Goal: Transaction & Acquisition: Purchase product/service

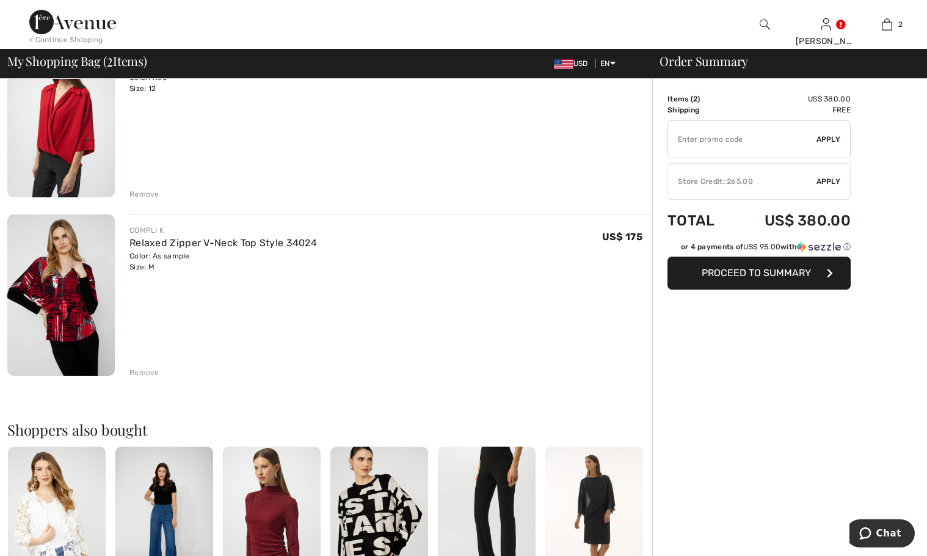
scroll to position [122, 0]
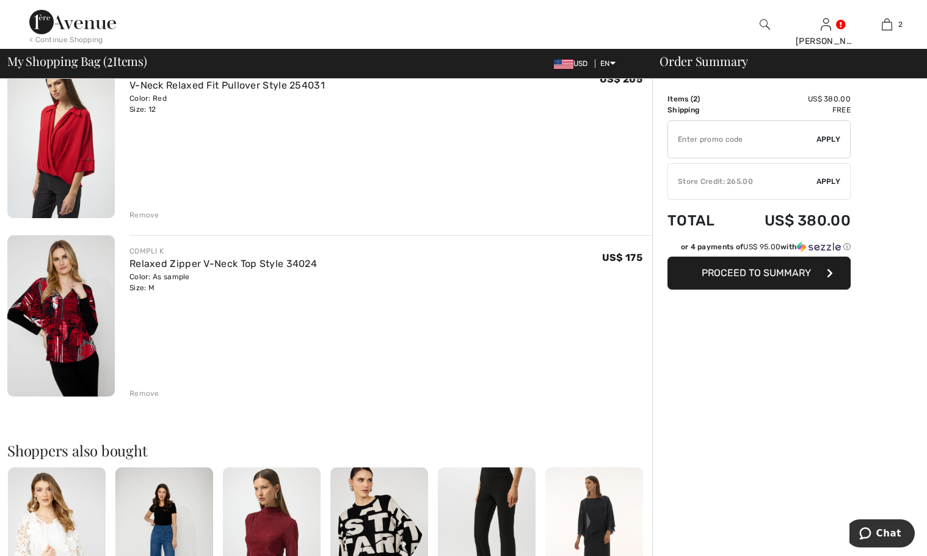
click at [74, 303] on img at bounding box center [60, 315] width 107 height 161
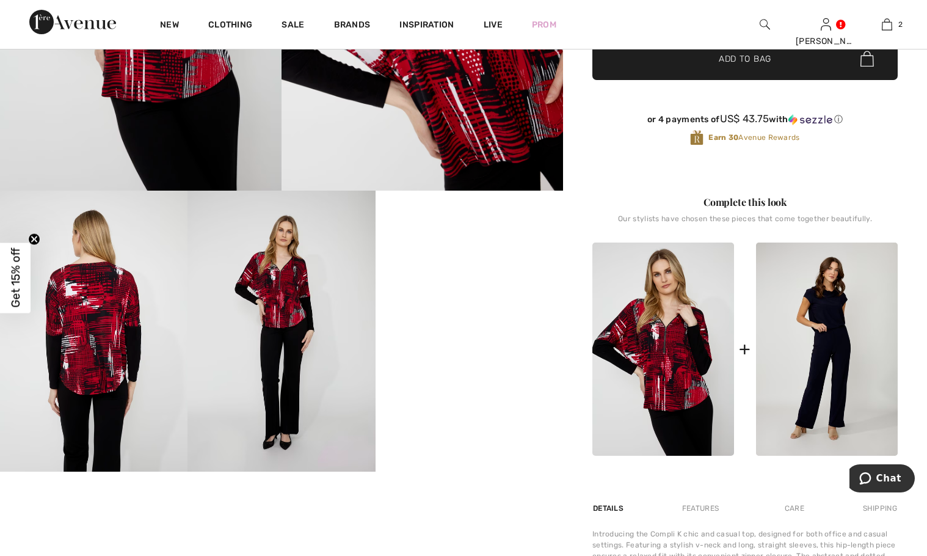
scroll to position [305, 0]
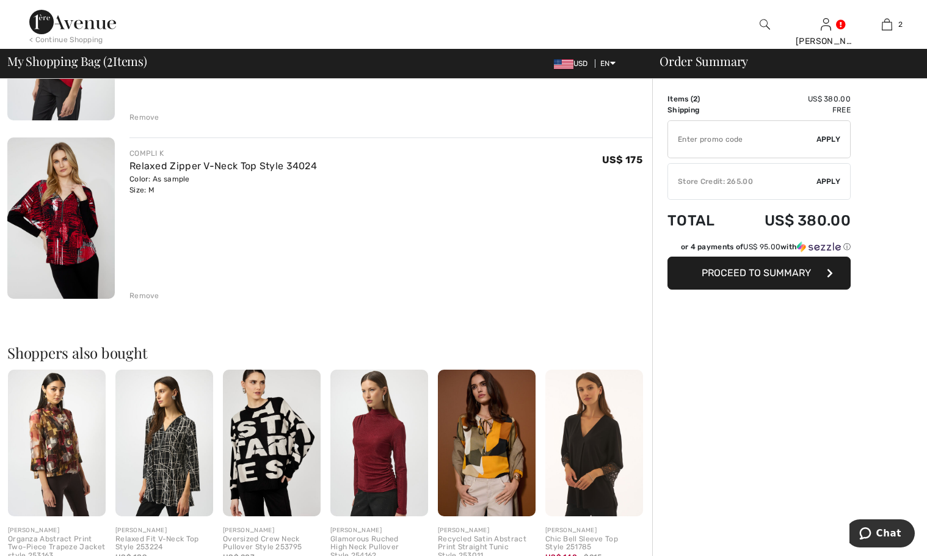
scroll to position [244, 0]
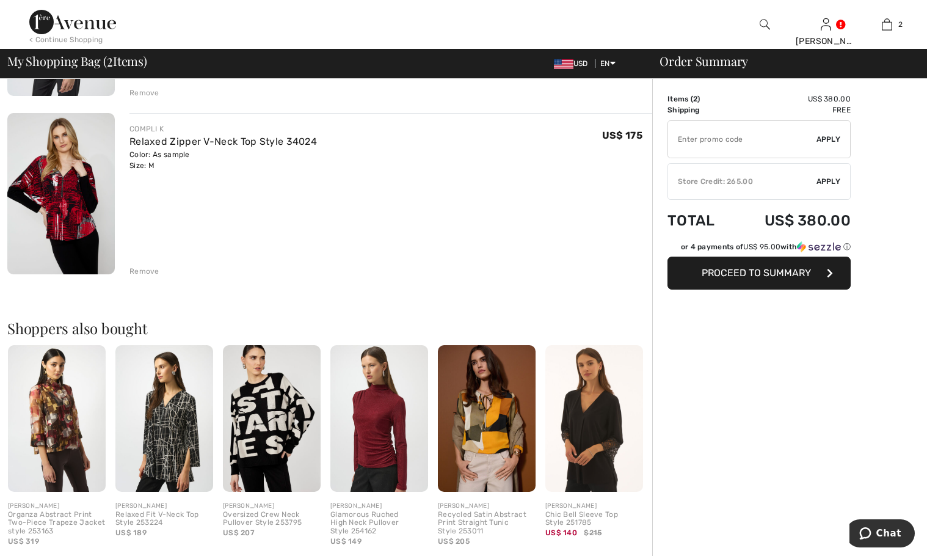
click at [148, 271] on div "Remove" at bounding box center [144, 271] width 30 height 11
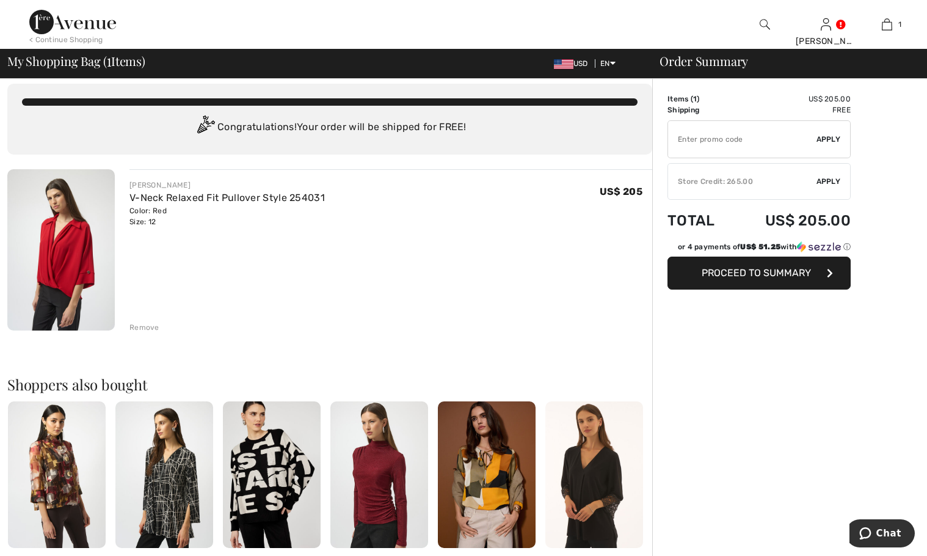
scroll to position [0, 0]
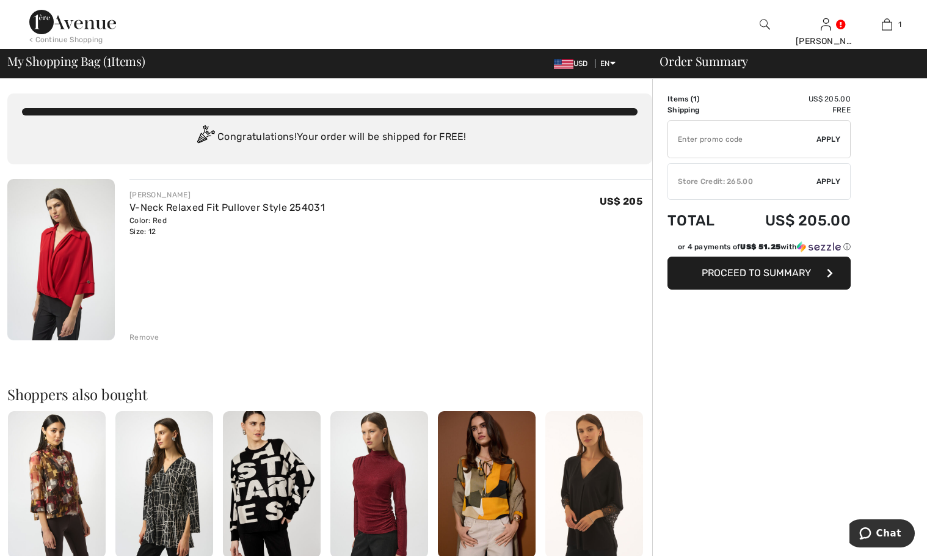
click at [79, 254] on img at bounding box center [60, 259] width 107 height 161
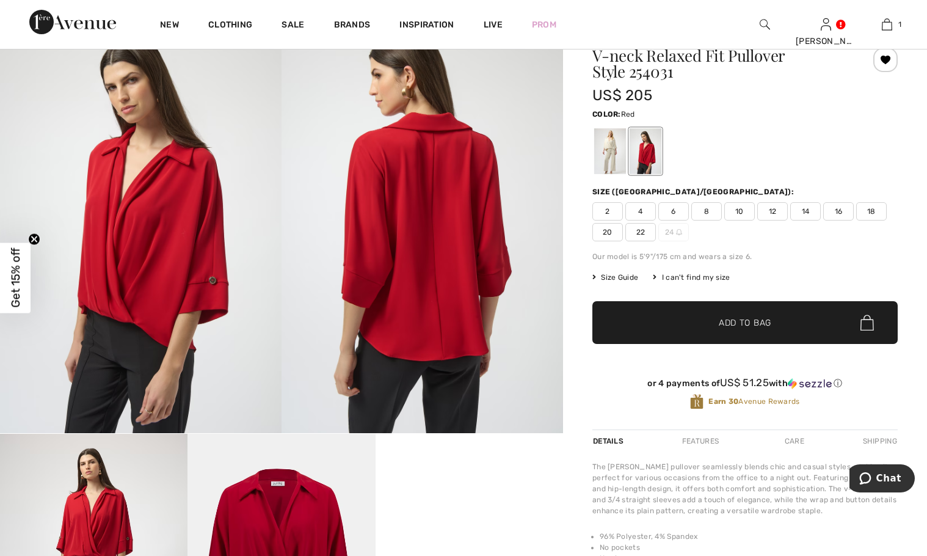
scroll to position [61, 0]
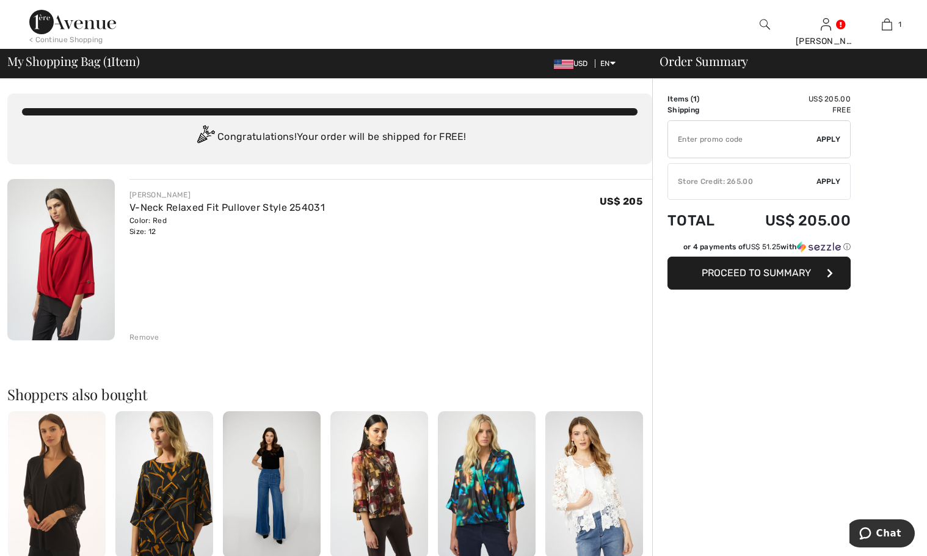
click at [763, 23] on img at bounding box center [765, 24] width 10 height 15
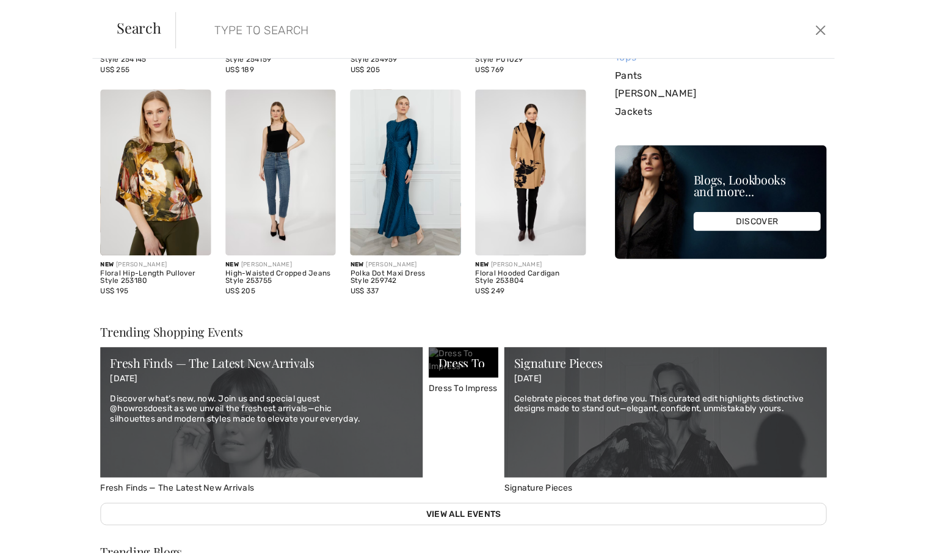
scroll to position [222, 0]
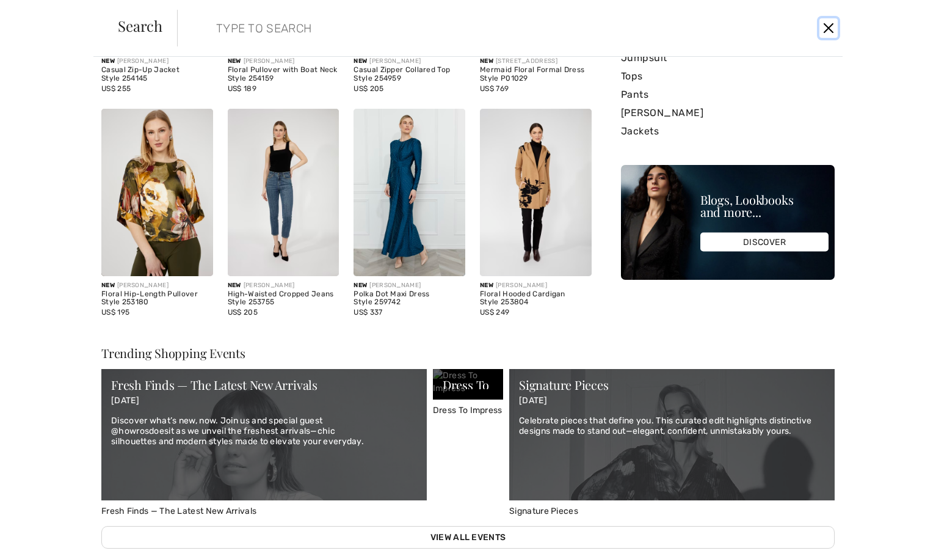
click at [832, 28] on button "Close" at bounding box center [828, 28] width 18 height 20
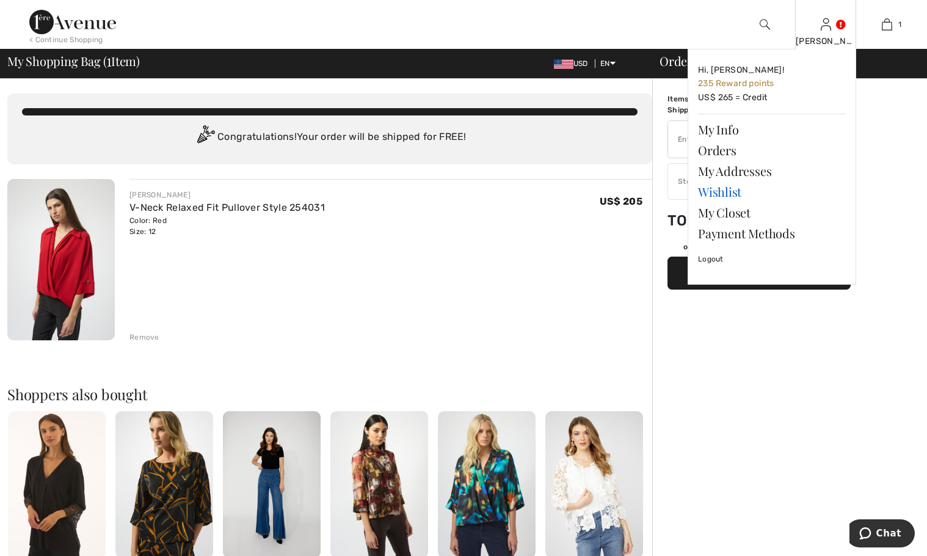
click at [728, 194] on link "Wishlist" at bounding box center [772, 191] width 148 height 21
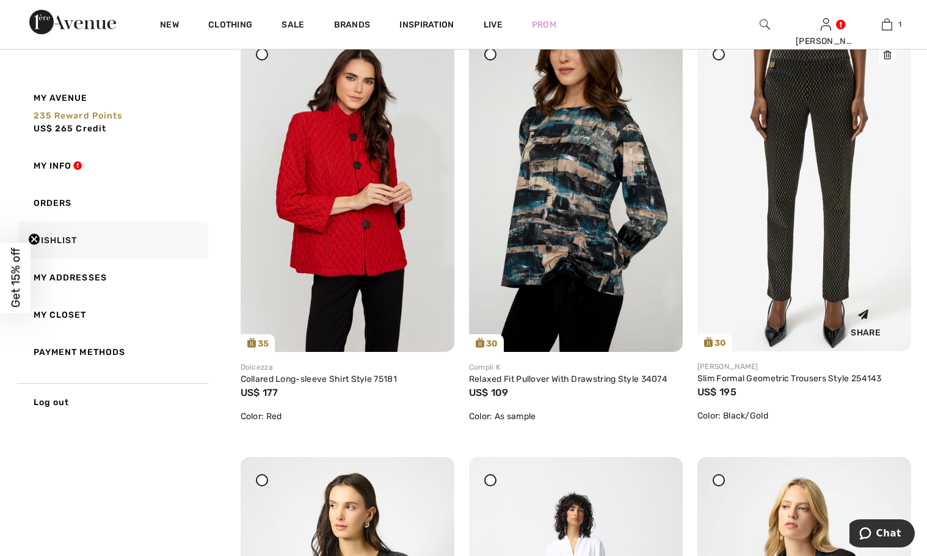
scroll to position [61, 0]
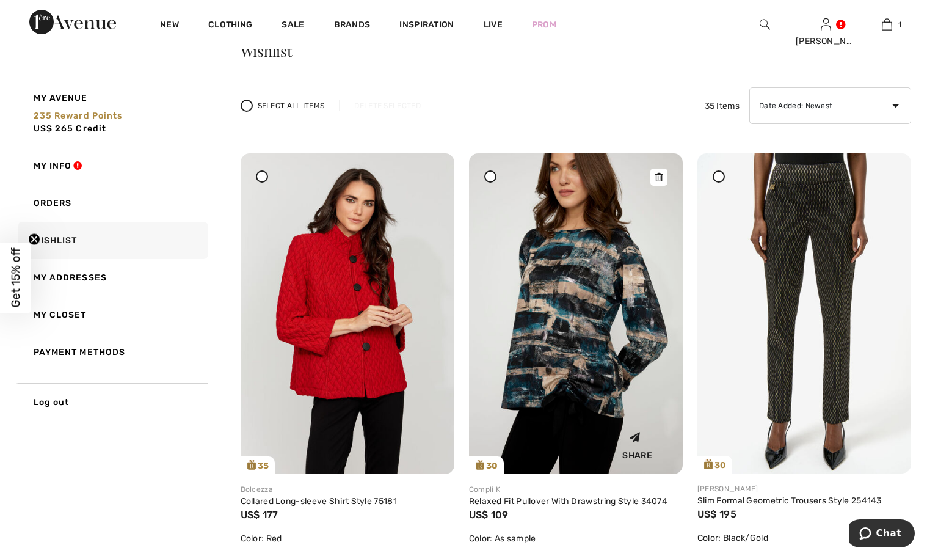
click at [658, 176] on icon at bounding box center [658, 177] width 7 height 9
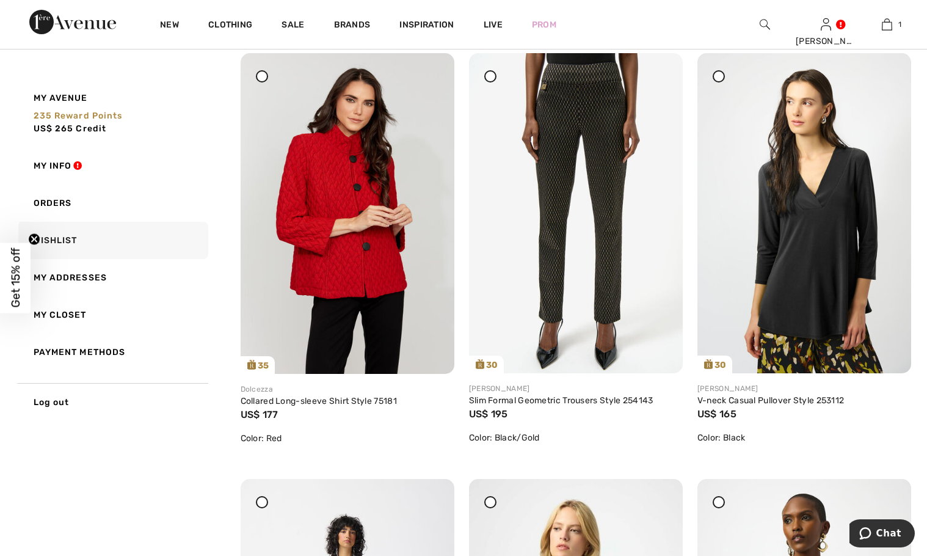
scroll to position [183, 0]
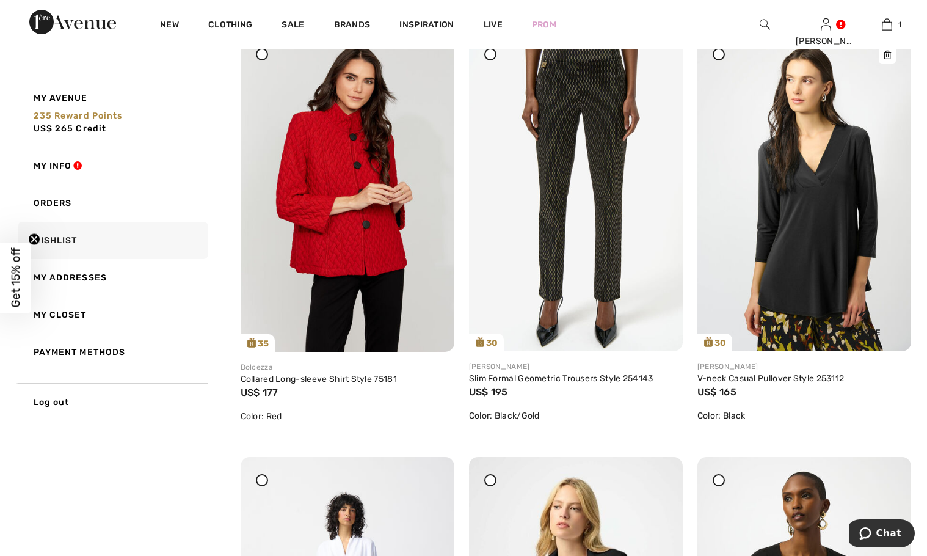
click at [884, 51] on icon at bounding box center [887, 55] width 7 height 9
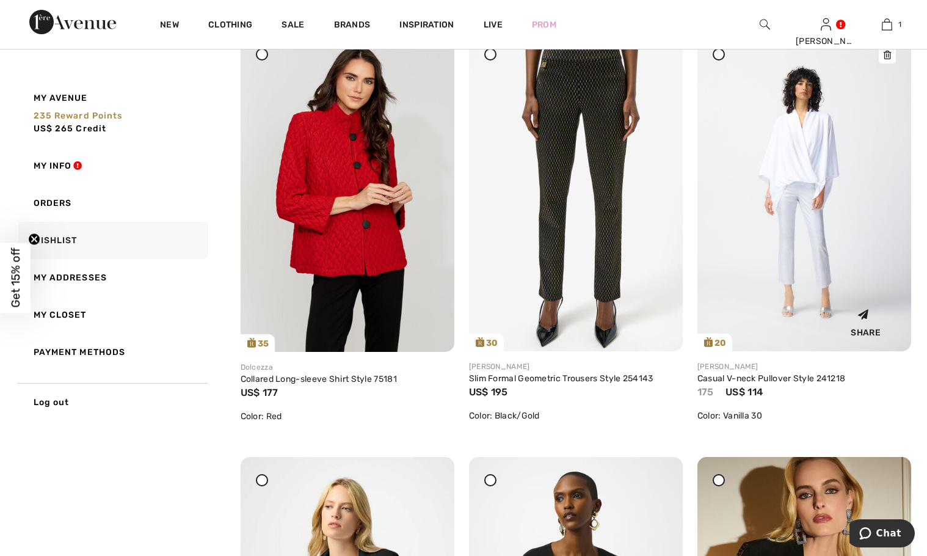
click at [884, 57] on icon at bounding box center [887, 55] width 7 height 9
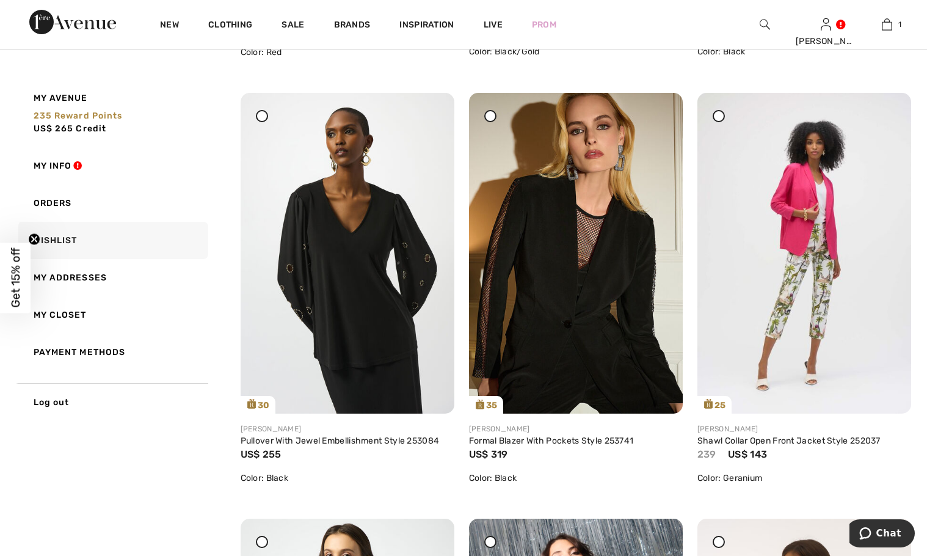
scroll to position [550, 0]
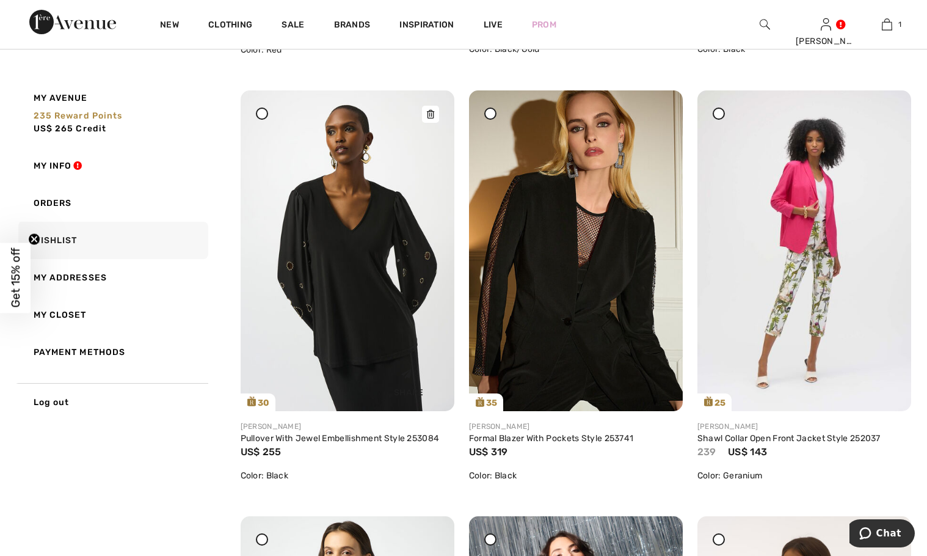
click at [434, 113] on icon at bounding box center [430, 114] width 7 height 9
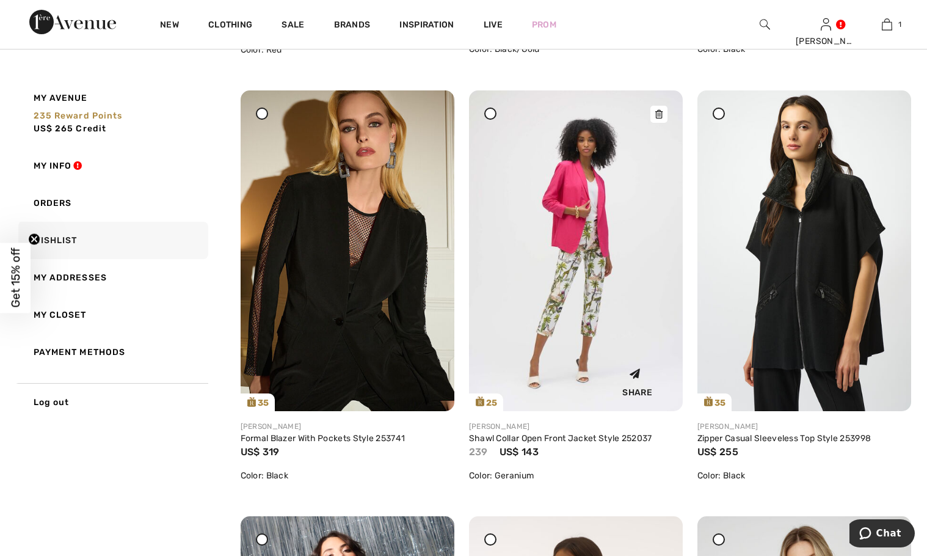
click at [655, 117] on icon at bounding box center [658, 114] width 7 height 9
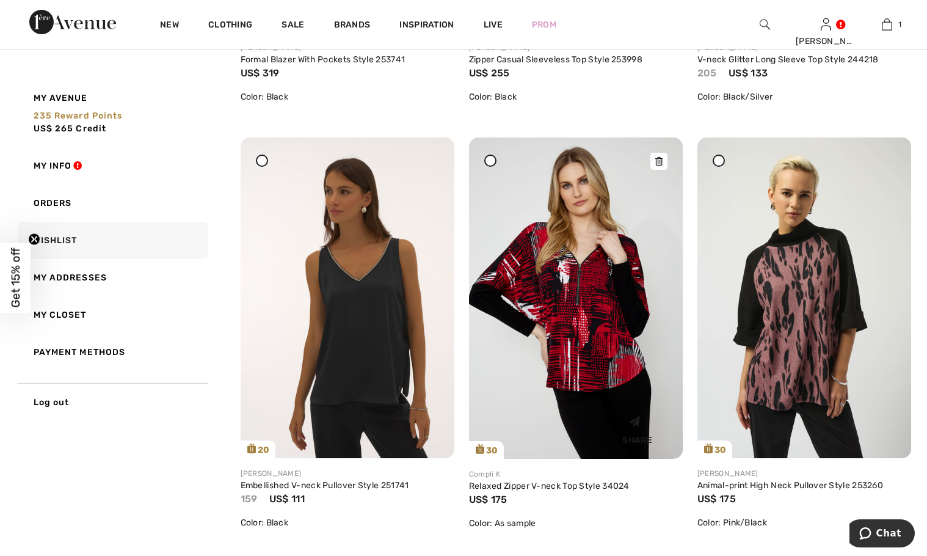
scroll to position [916, 0]
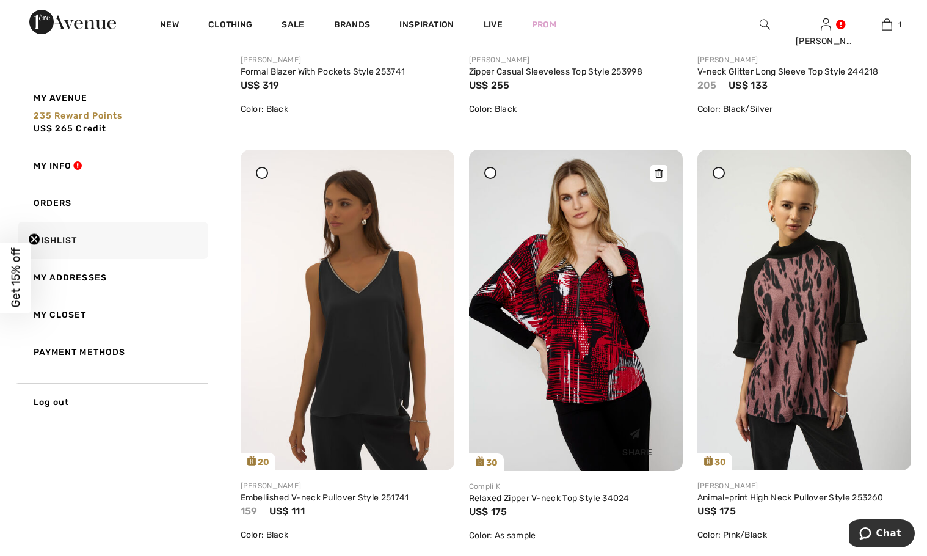
click at [655, 172] on icon at bounding box center [658, 173] width 7 height 9
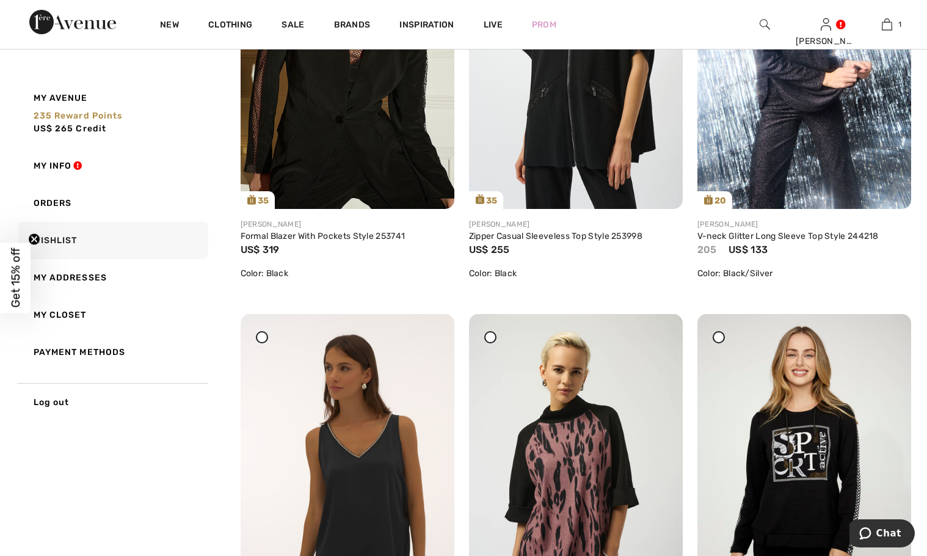
scroll to position [427, 0]
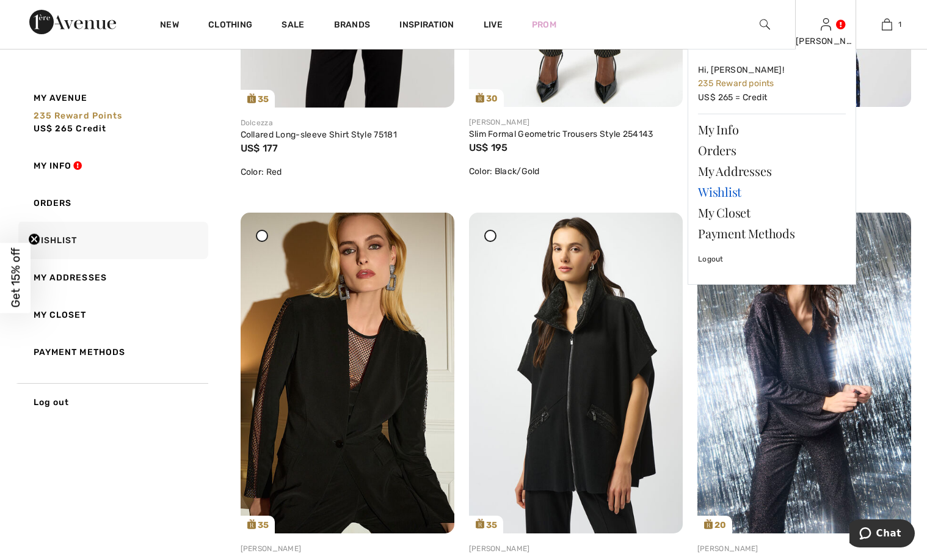
click at [727, 189] on link "Wishlist" at bounding box center [772, 191] width 148 height 21
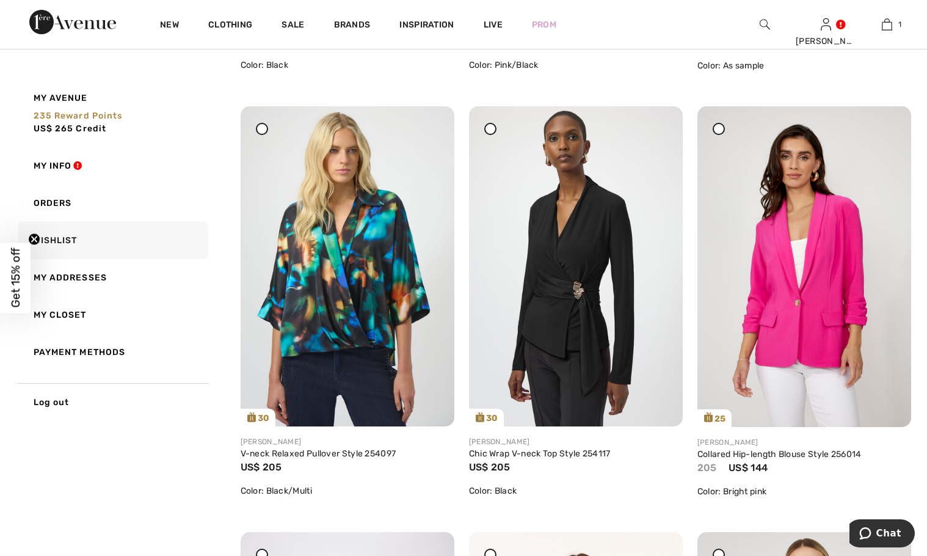
scroll to position [1404, 0]
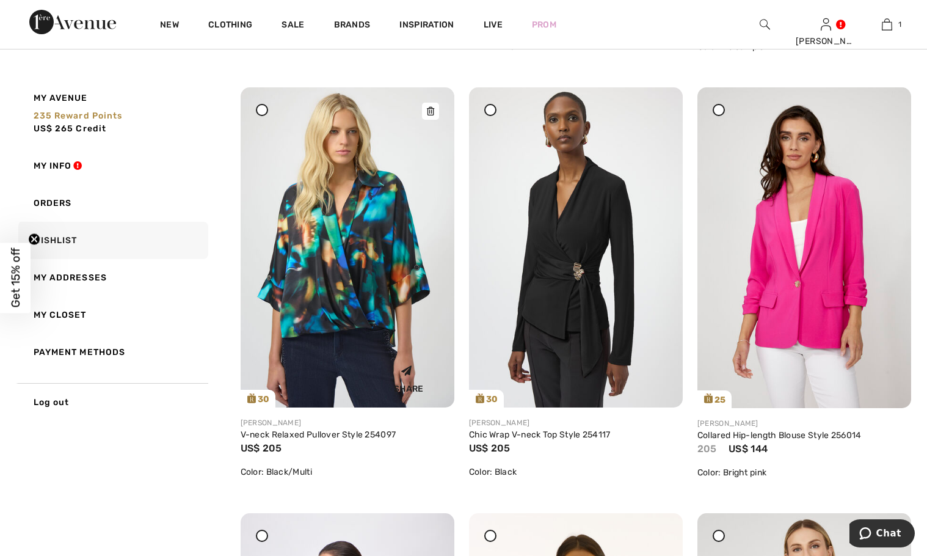
click at [430, 115] on icon at bounding box center [430, 111] width 7 height 9
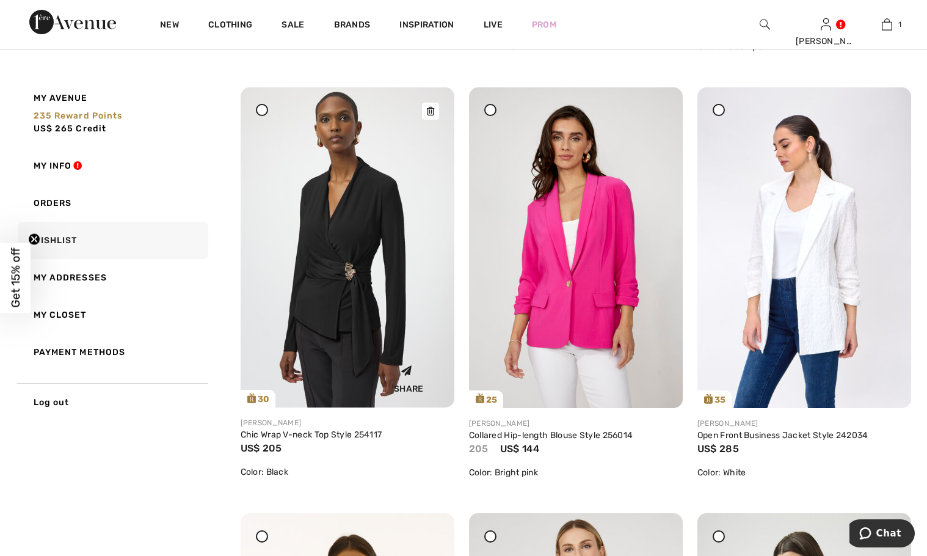
click at [430, 113] on icon at bounding box center [430, 111] width 7 height 9
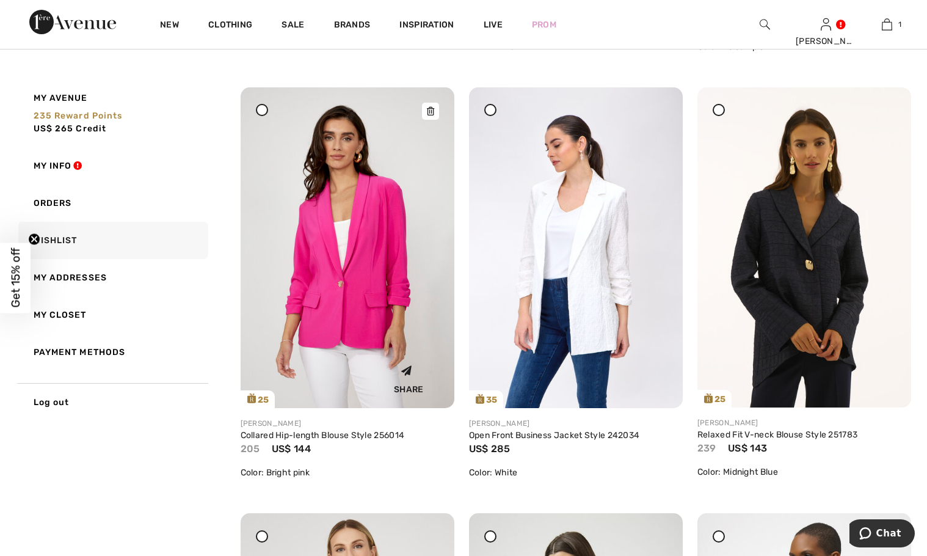
click at [427, 109] on icon at bounding box center [430, 111] width 7 height 9
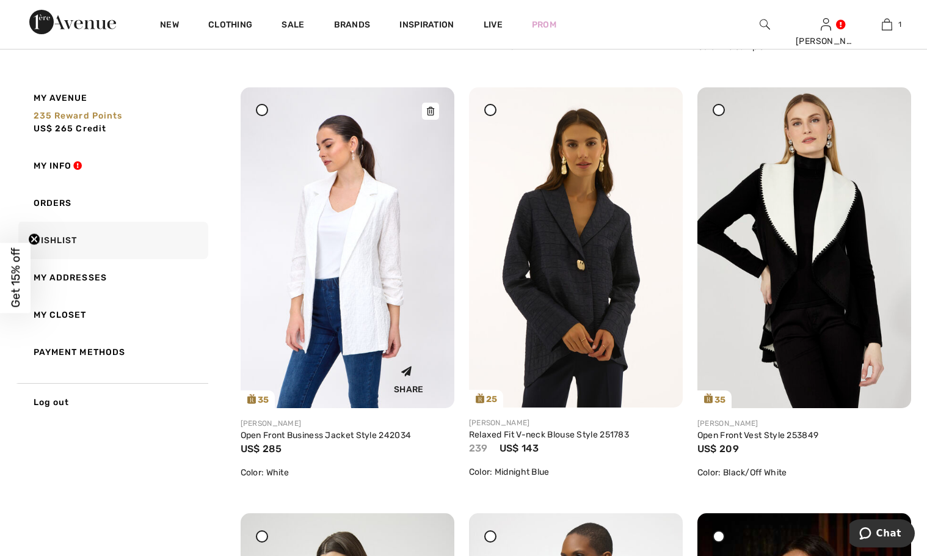
click at [431, 114] on icon at bounding box center [430, 111] width 7 height 9
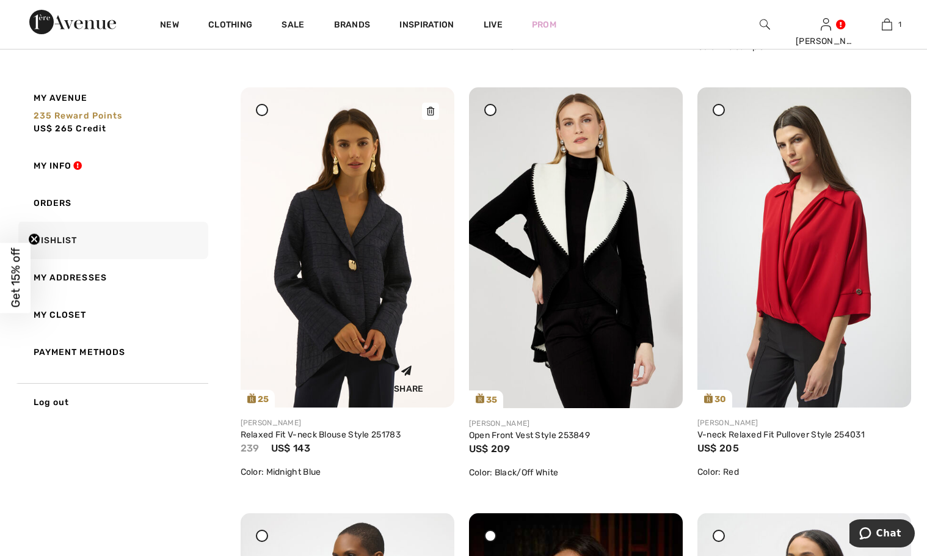
click at [432, 111] on icon at bounding box center [430, 111] width 7 height 9
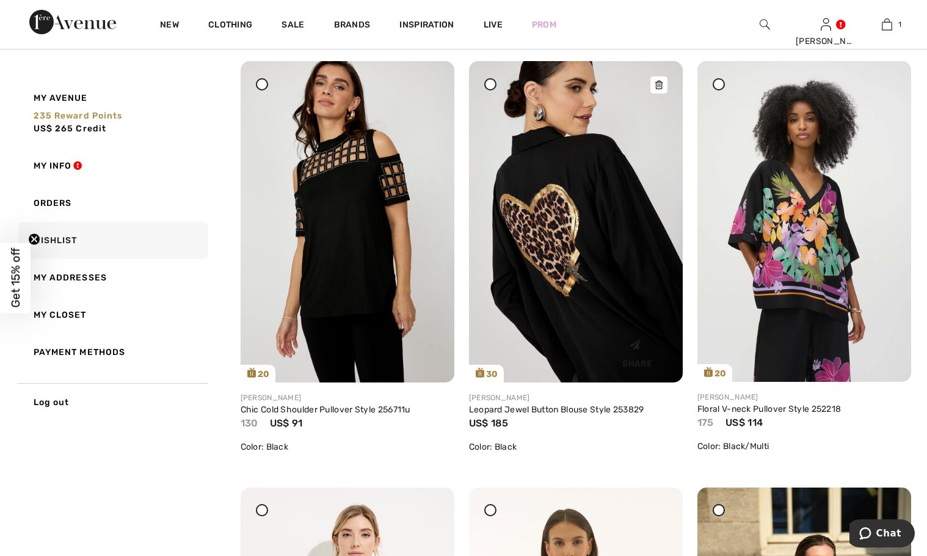
scroll to position [2687, 0]
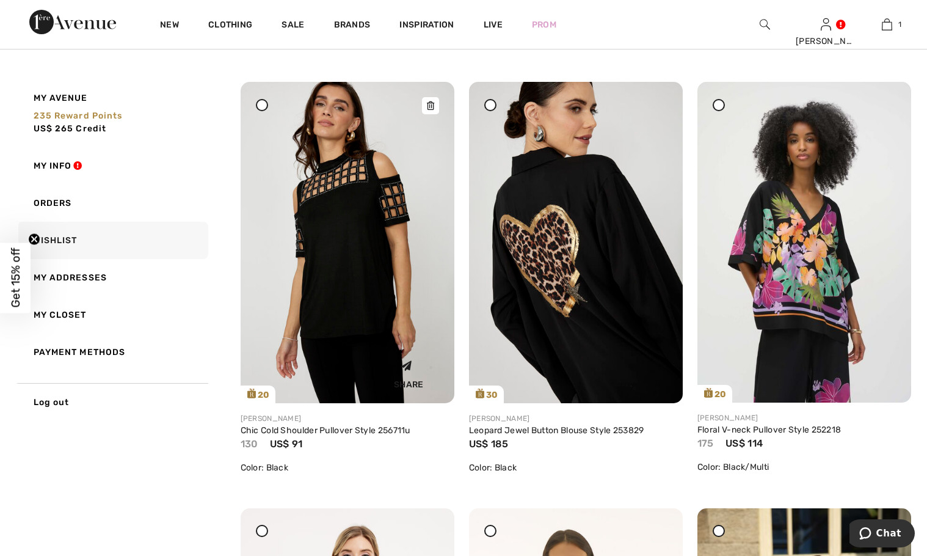
click at [434, 104] on icon at bounding box center [430, 105] width 7 height 9
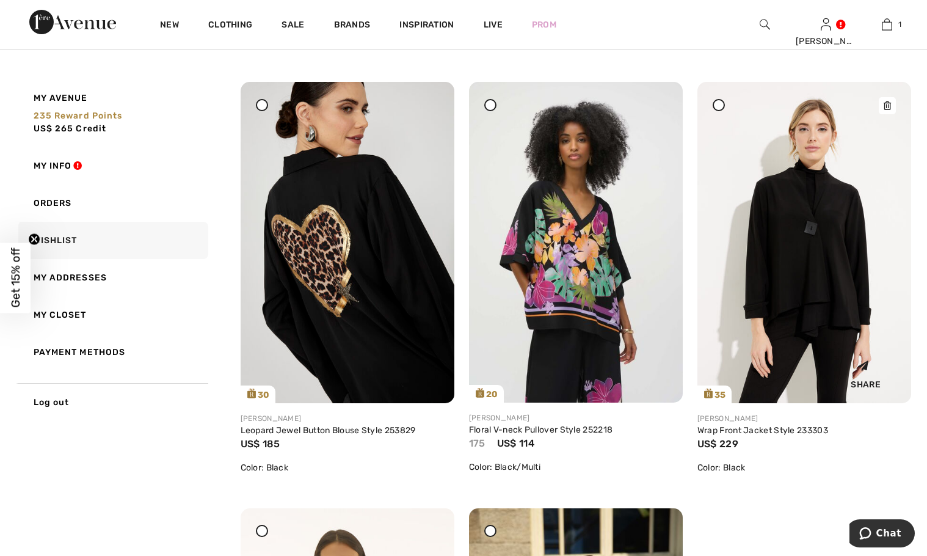
click at [890, 104] on icon at bounding box center [887, 105] width 7 height 9
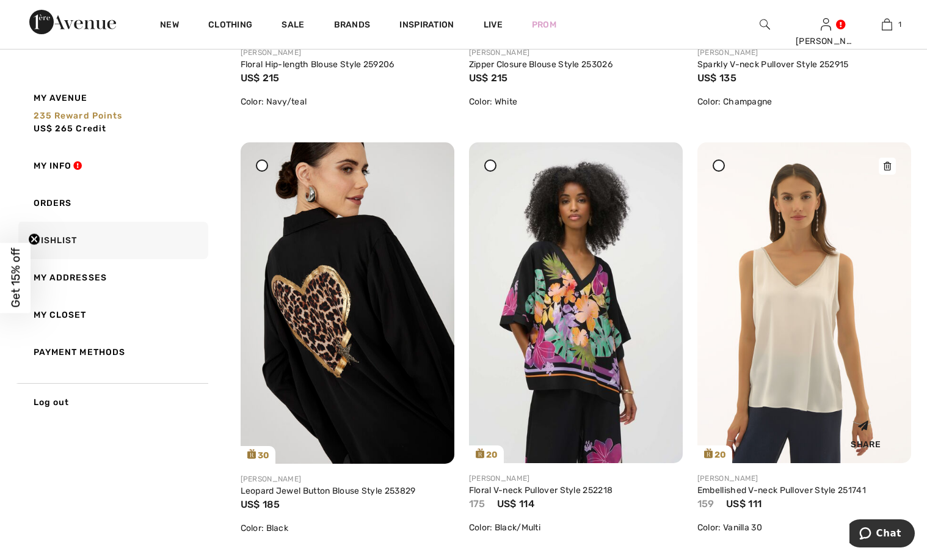
scroll to position [2626, 0]
click at [885, 161] on div at bounding box center [887, 166] width 17 height 17
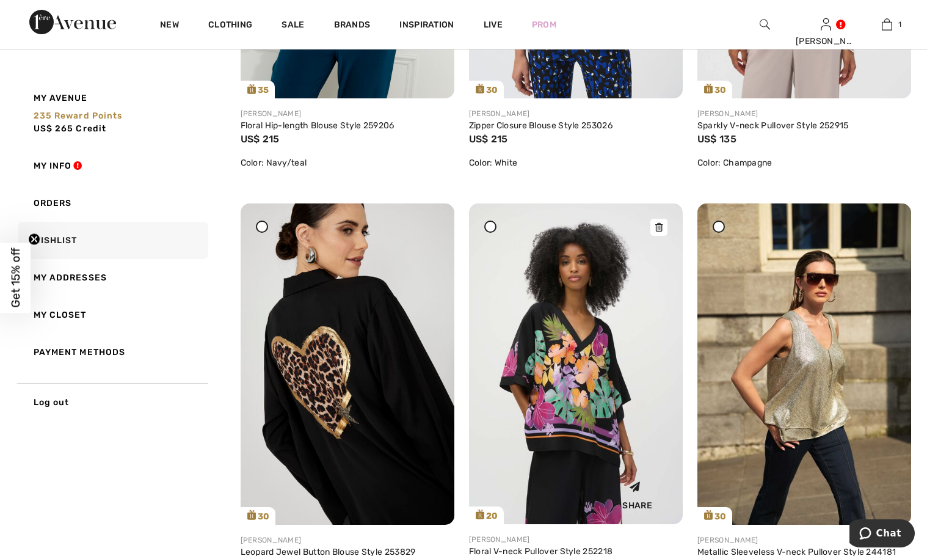
scroll to position [2555, 0]
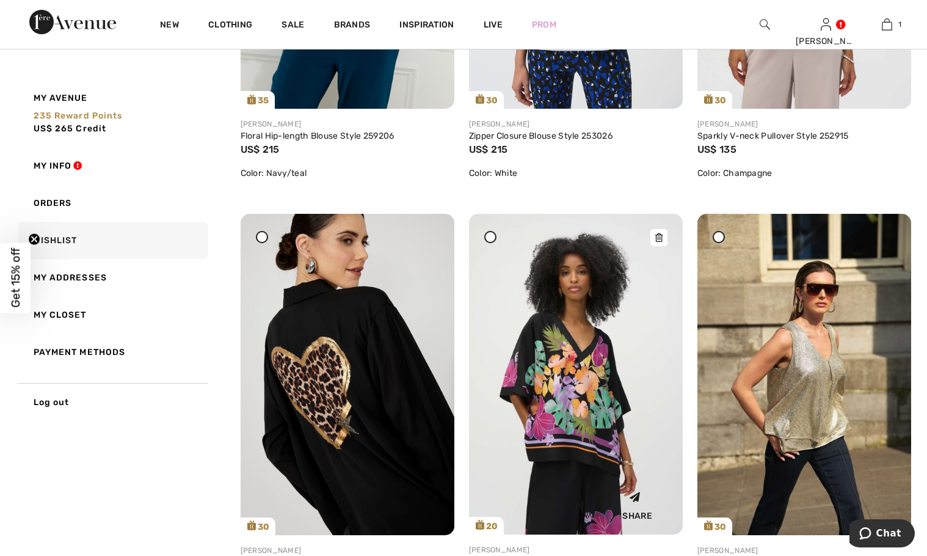
click at [664, 238] on div at bounding box center [658, 237] width 17 height 17
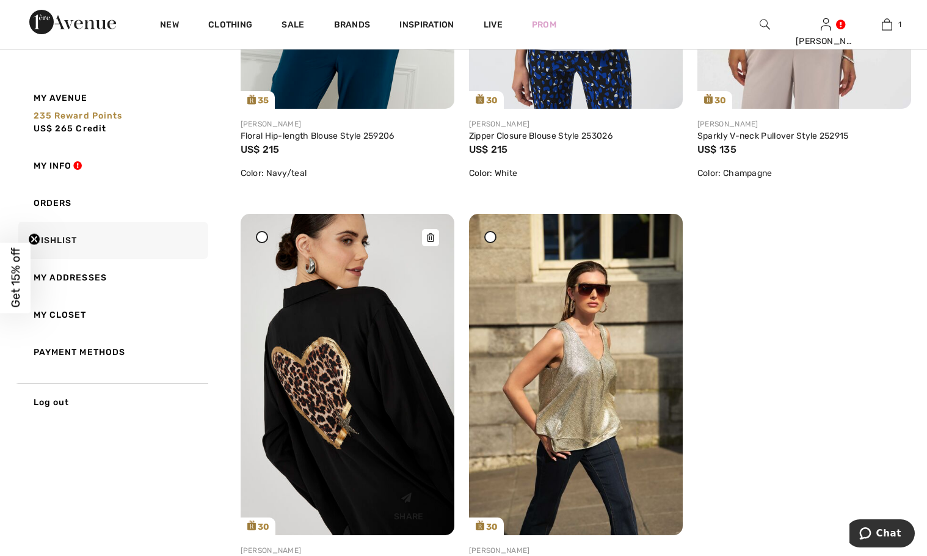
click at [427, 239] on icon at bounding box center [430, 237] width 7 height 9
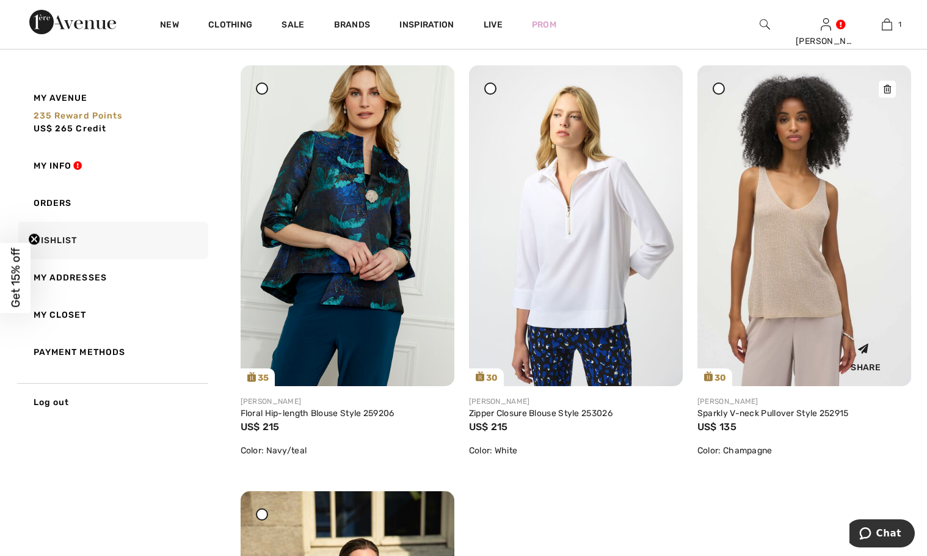
scroll to position [2310, 0]
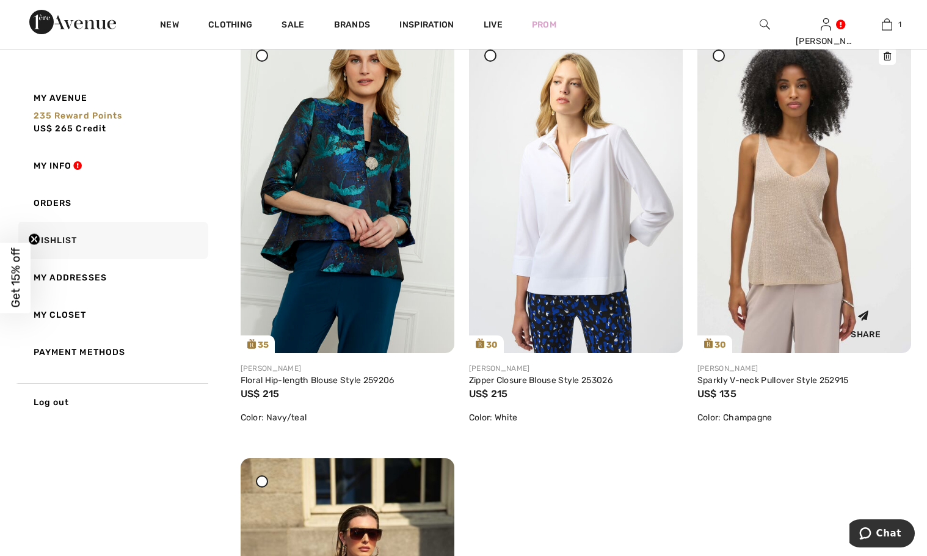
click at [888, 53] on icon at bounding box center [887, 56] width 7 height 9
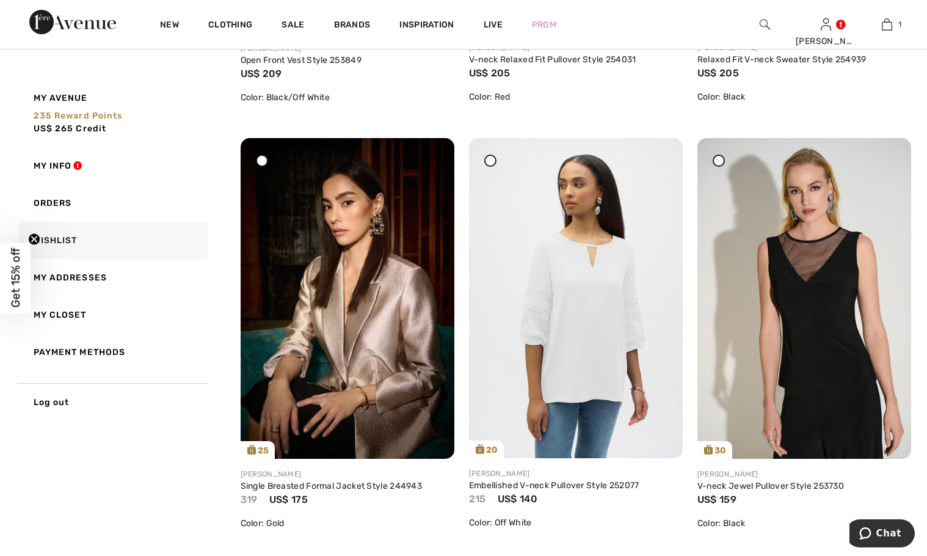
scroll to position [1761, 0]
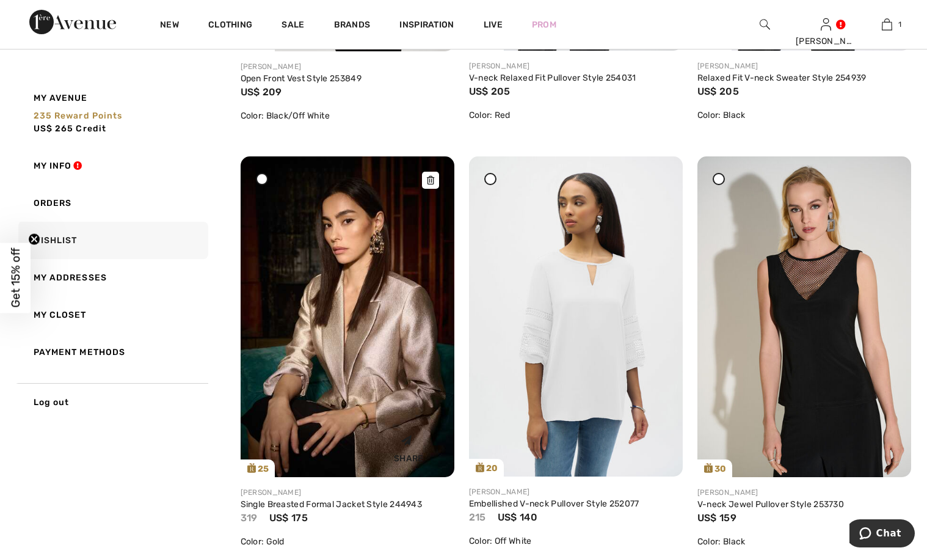
click at [422, 174] on div at bounding box center [430, 180] width 17 height 17
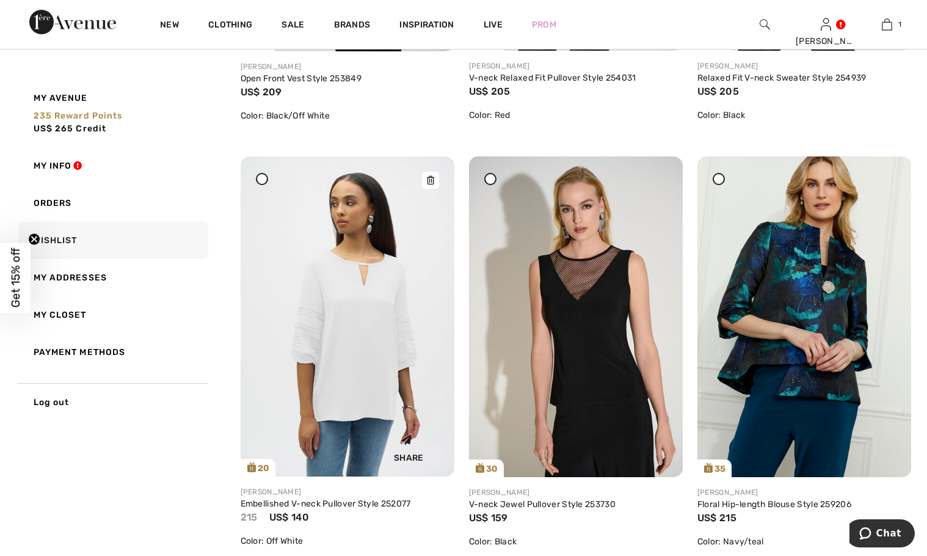
click at [432, 176] on icon at bounding box center [430, 180] width 7 height 9
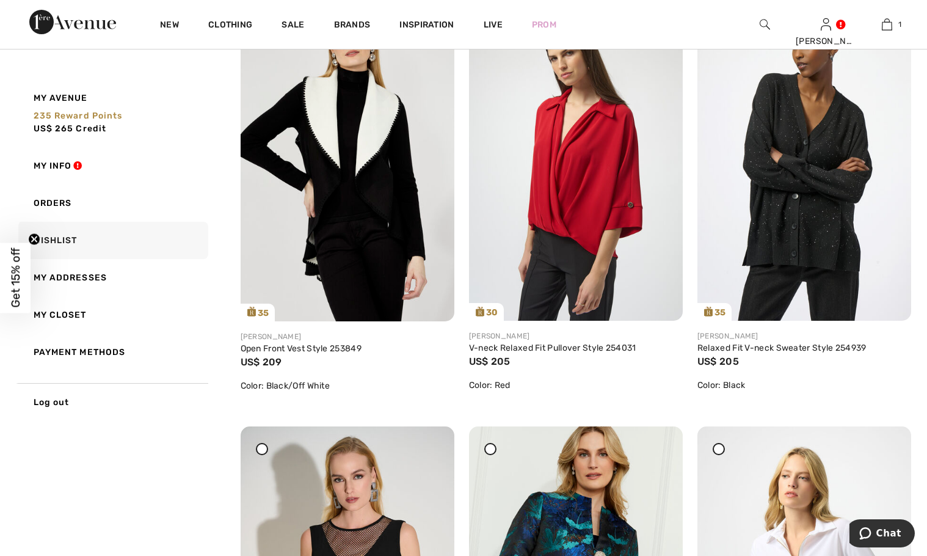
scroll to position [1456, 0]
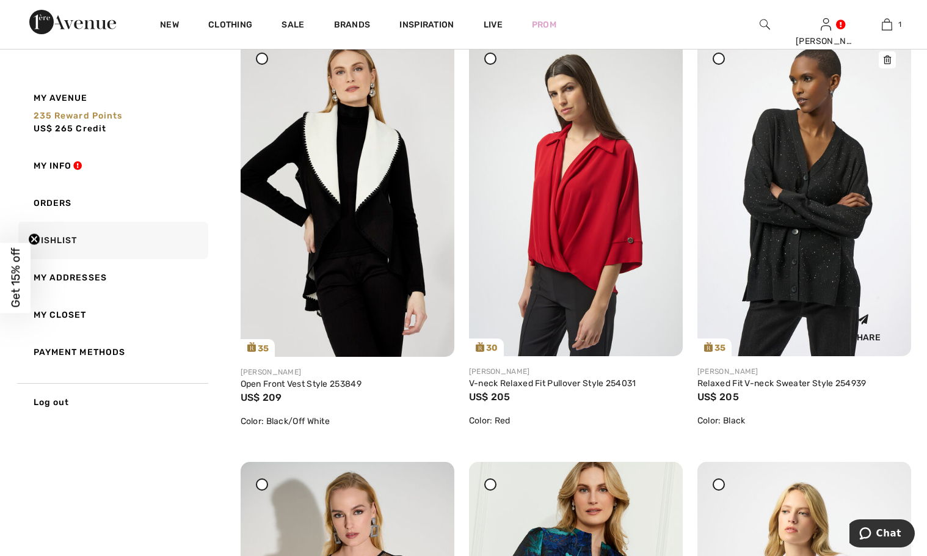
click at [884, 61] on icon at bounding box center [887, 60] width 7 height 9
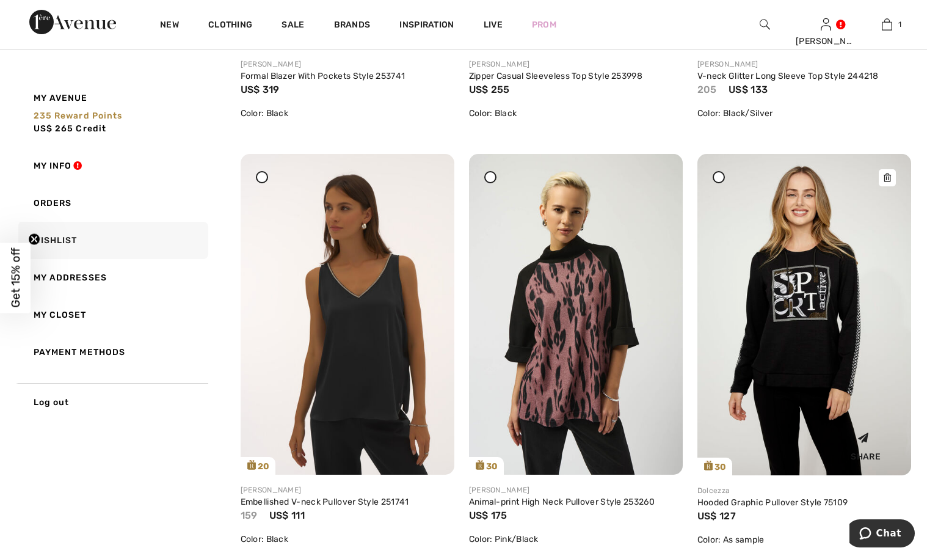
scroll to position [906, 0]
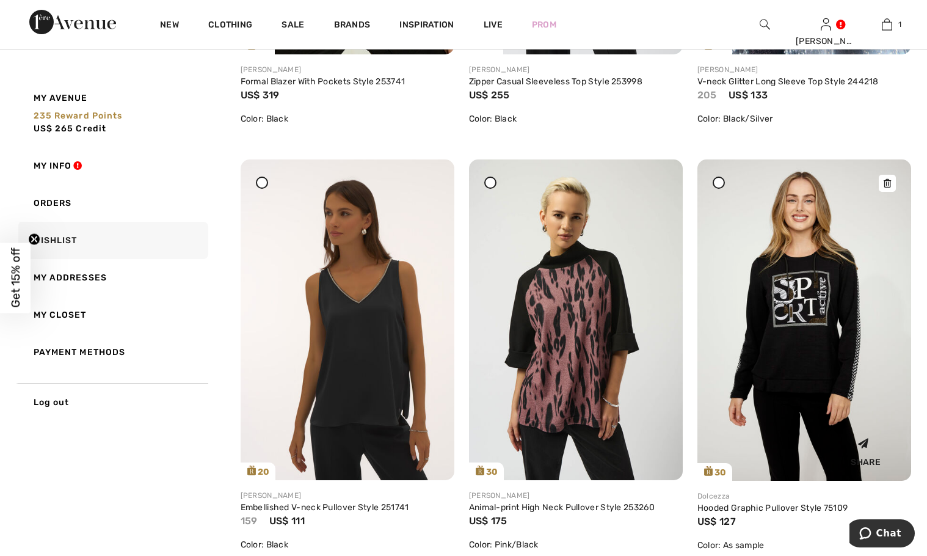
click at [890, 180] on icon at bounding box center [887, 183] width 7 height 9
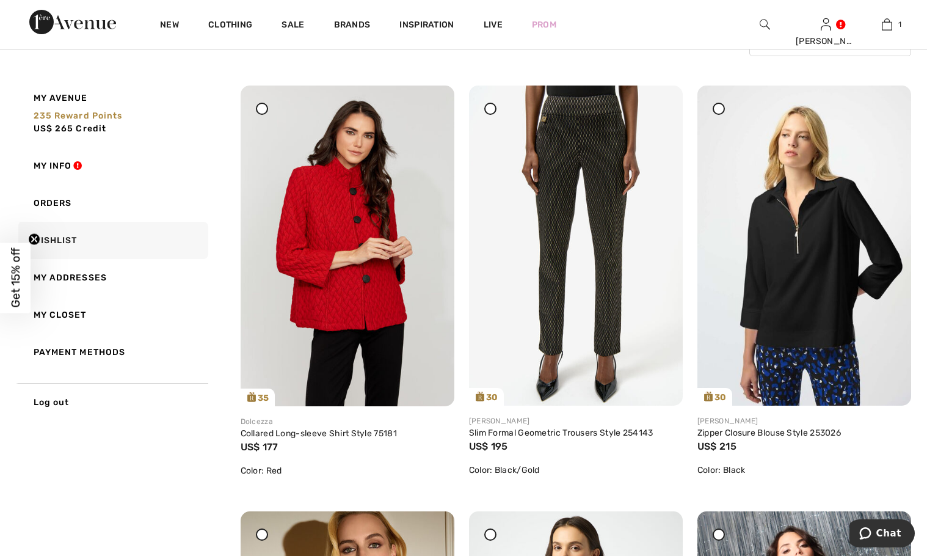
scroll to position [112, 0]
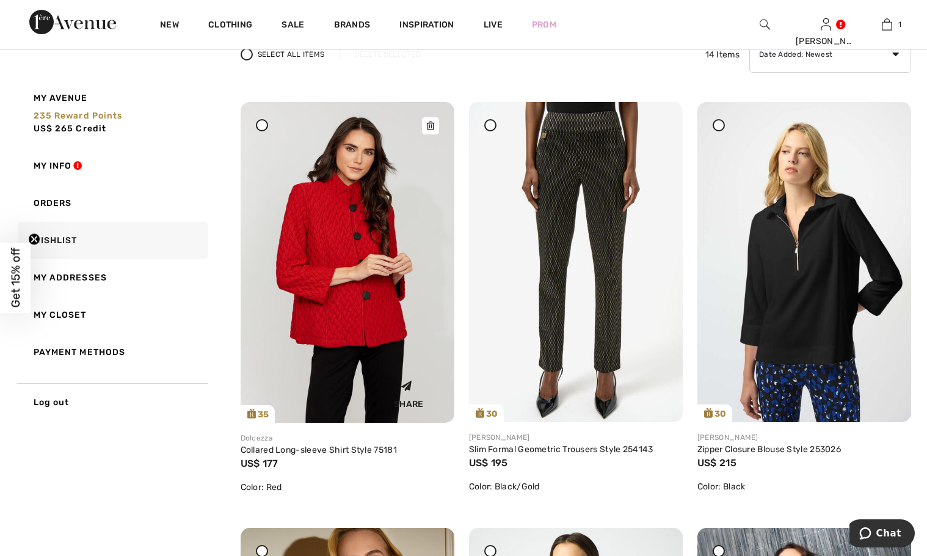
click at [327, 263] on img at bounding box center [348, 262] width 214 height 321
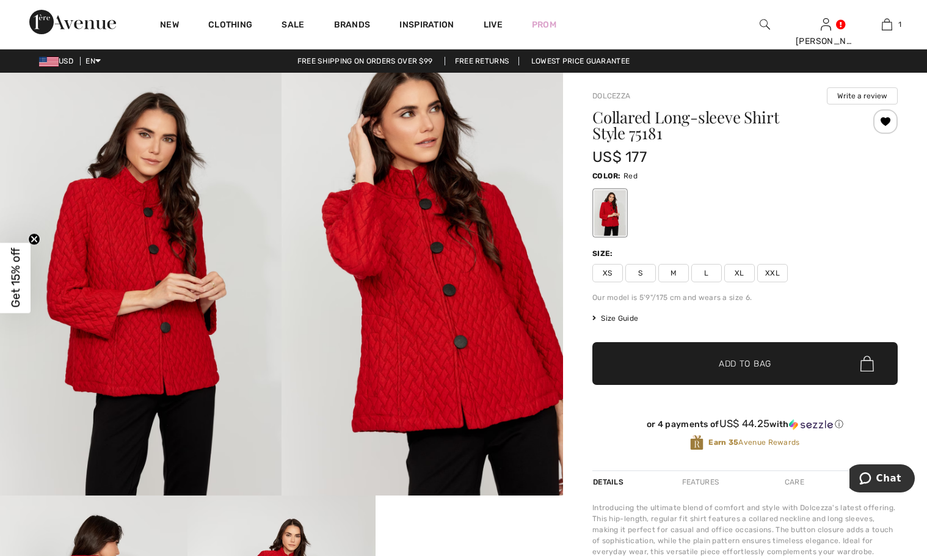
click at [435, 294] on img at bounding box center [421, 284] width 281 height 423
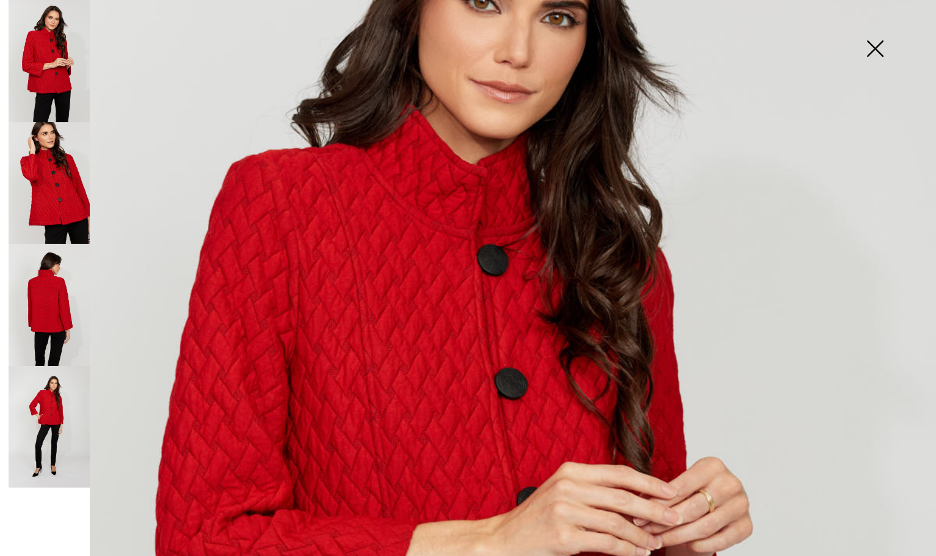
scroll to position [183, 0]
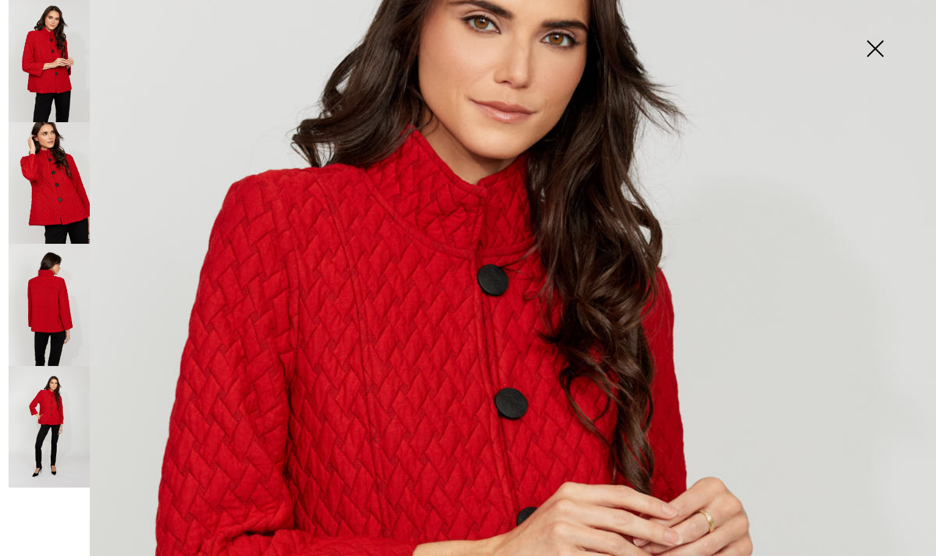
click at [60, 278] on img at bounding box center [49, 305] width 81 height 122
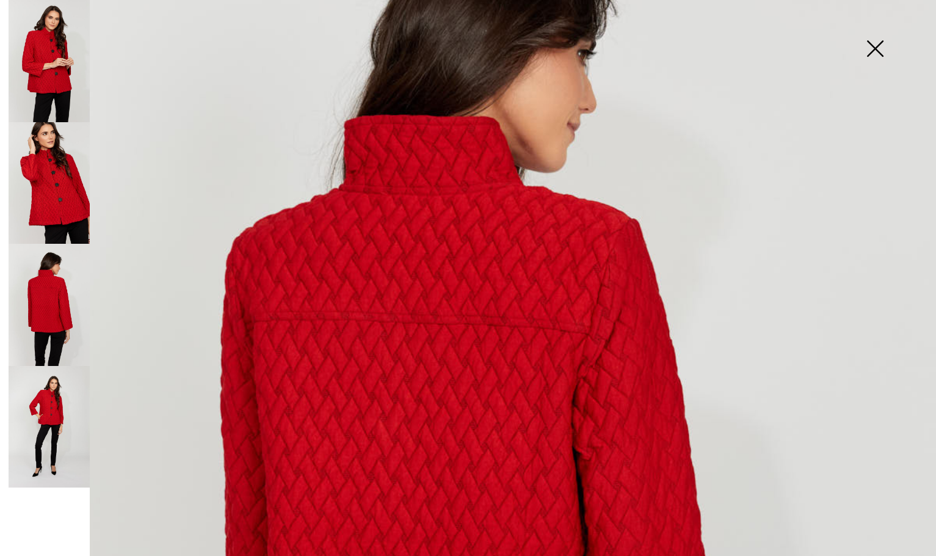
click at [54, 389] on img at bounding box center [49, 427] width 81 height 122
